Goal: Information Seeking & Learning: Find specific fact

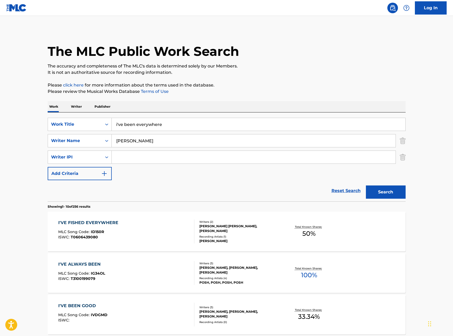
click at [144, 128] on input "i've been everywhere" at bounding box center [259, 124] width 294 height 13
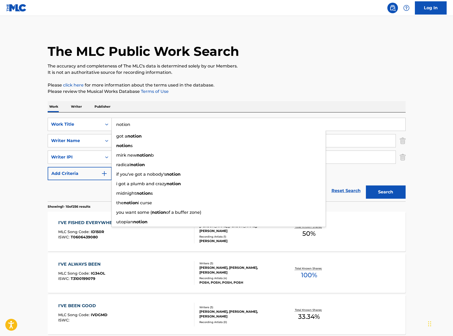
type input "notion"
click at [366, 186] on button "Search" at bounding box center [386, 192] width 40 height 13
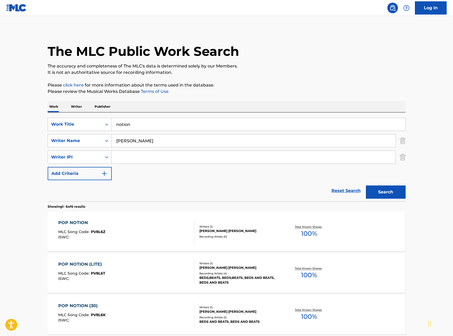
click at [117, 141] on input "[PERSON_NAME]" at bounding box center [254, 141] width 284 height 13
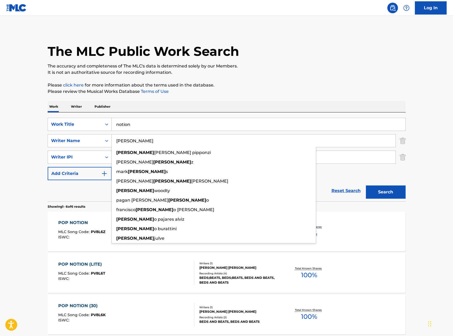
click at [117, 141] on input "[PERSON_NAME]" at bounding box center [254, 141] width 284 height 13
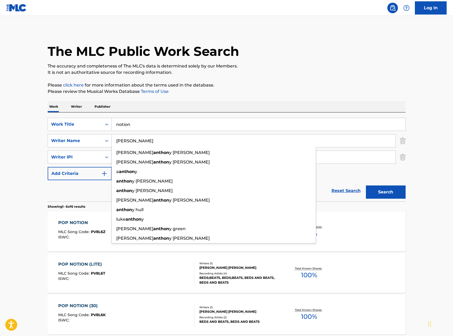
type input "[PERSON_NAME]"
click at [366, 186] on button "Search" at bounding box center [386, 192] width 40 height 13
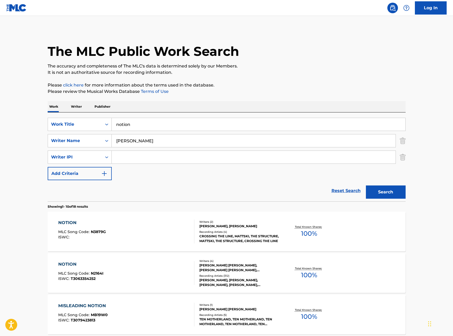
click at [246, 268] on div "[PERSON_NAME] [PERSON_NAME], [PERSON_NAME] [PERSON_NAME], [PERSON_NAME] [PERSON…" at bounding box center [240, 268] width 80 height 10
